Goal: Task Accomplishment & Management: Use online tool/utility

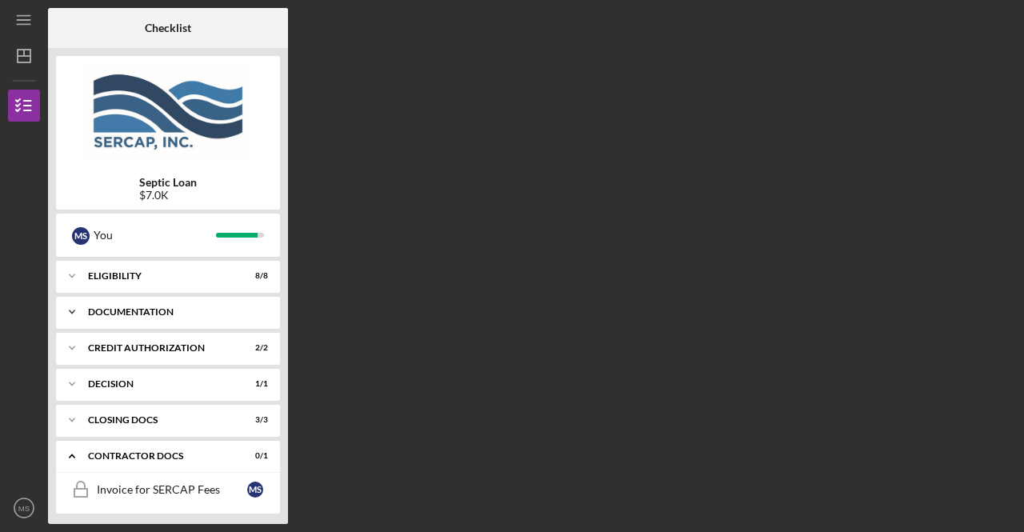
click at [146, 313] on div "Documentation" at bounding box center [174, 312] width 172 height 10
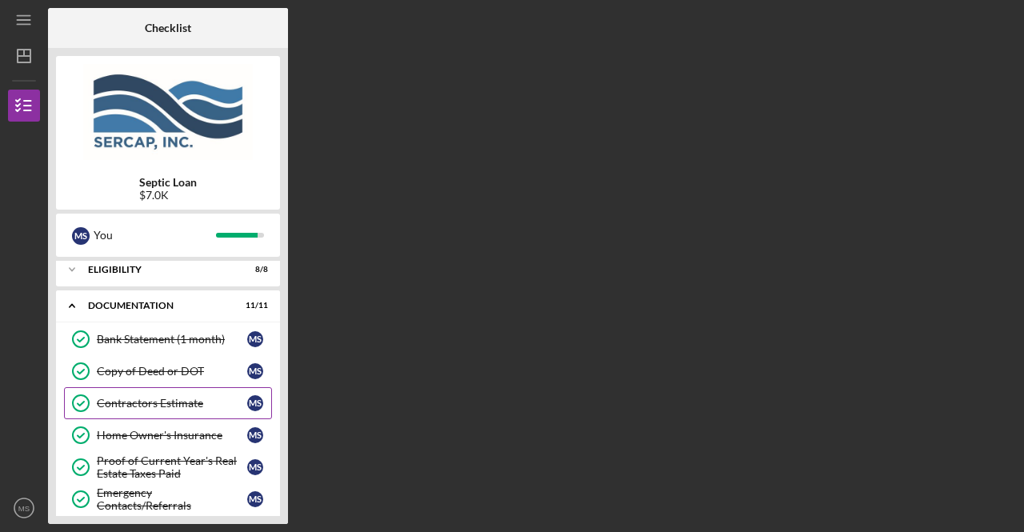
scroll to position [9, 0]
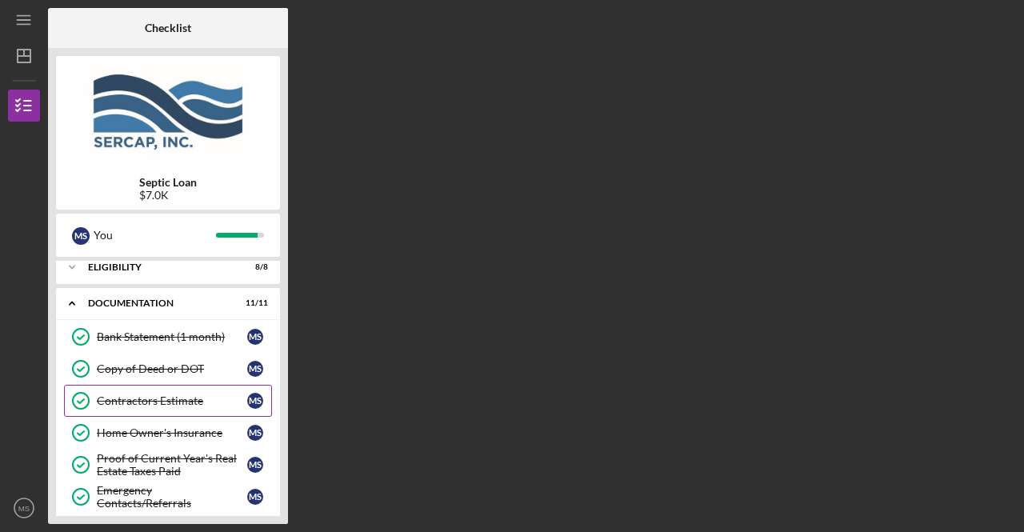
click at [182, 398] on div "Contractors Estimate" at bounding box center [172, 400] width 150 height 13
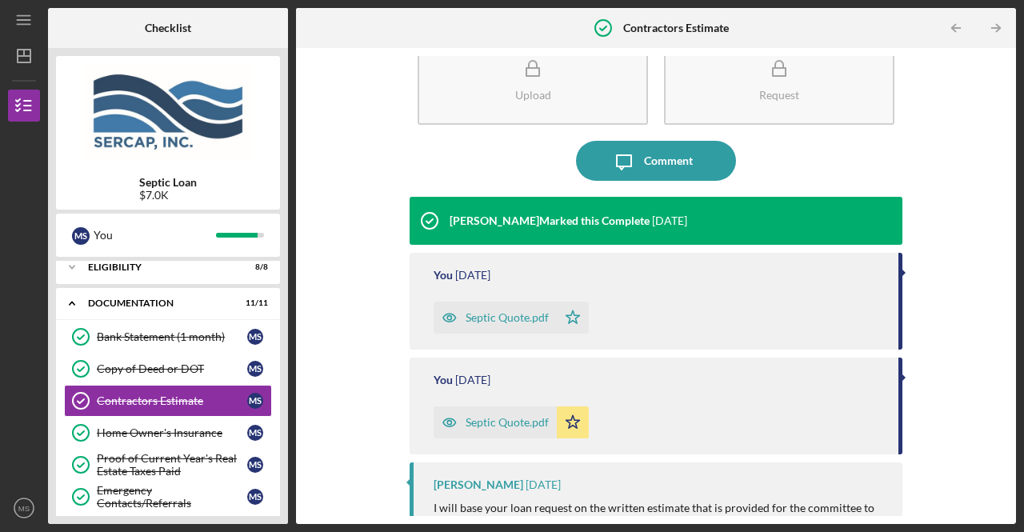
scroll to position [49, 0]
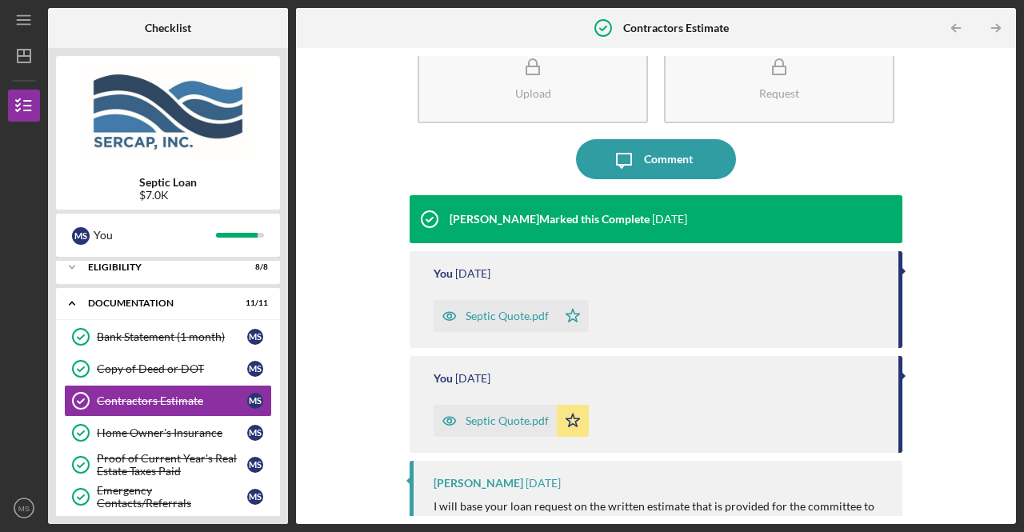
click at [493, 316] on div "Septic Quote.pdf" at bounding box center [507, 316] width 83 height 13
